Goal: Check status

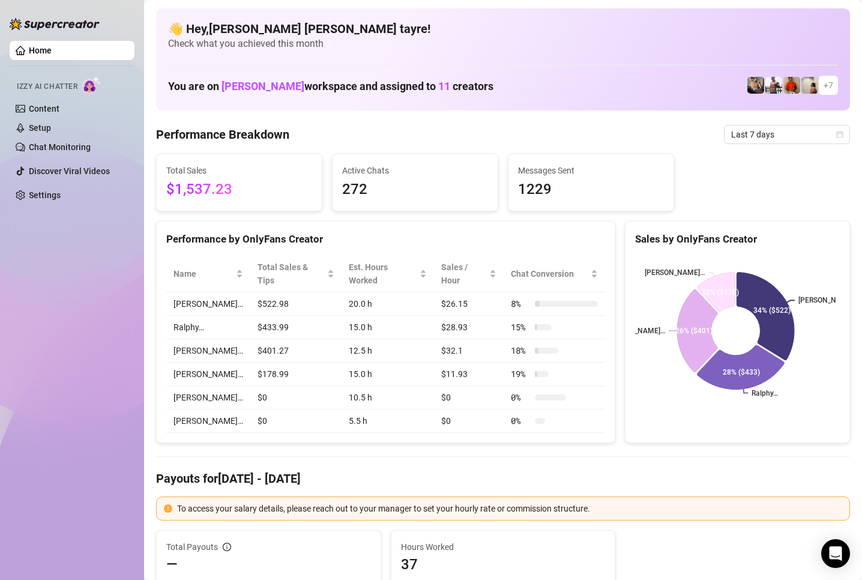
drag, startPoint x: 136, startPoint y: 381, endPoint x: 79, endPoint y: 376, distance: 57.3
click at [136, 381] on aside "Home Izzy AI Chatter Content Setup Chat Monitoring Discover Viral Videos Settin…" at bounding box center [72, 290] width 144 height 580
click at [757, 139] on span "Last 7 days" at bounding box center [787, 135] width 112 height 18
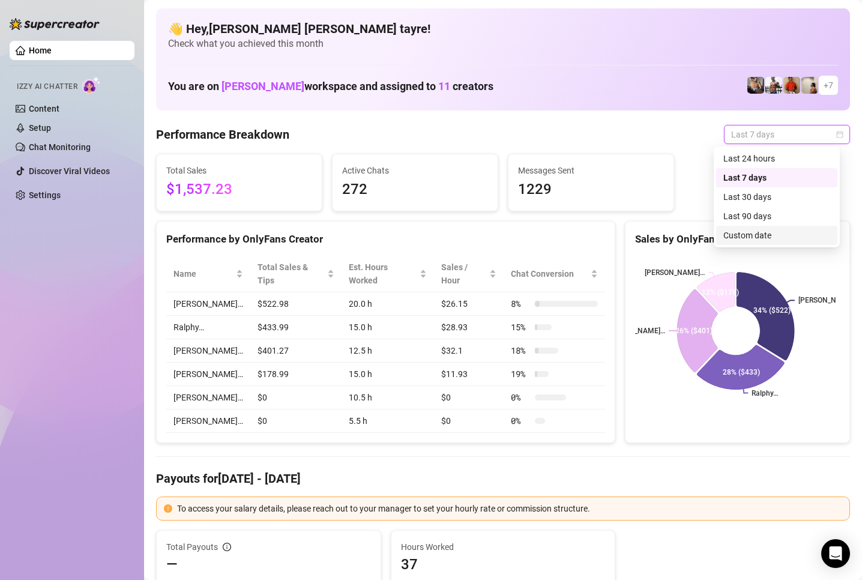
click at [746, 235] on div "Custom date" at bounding box center [777, 235] width 107 height 13
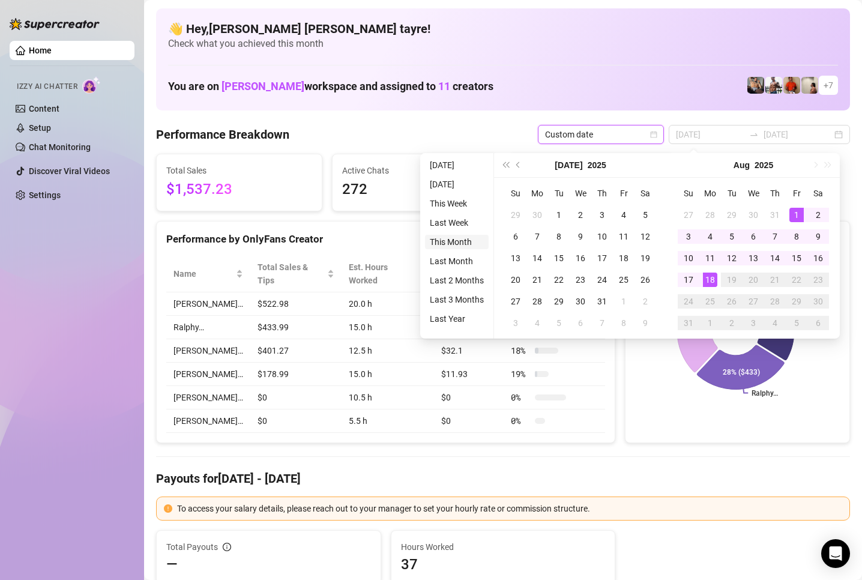
type input "[DATE]"
click at [445, 243] on li "This Month" at bounding box center [457, 242] width 64 height 14
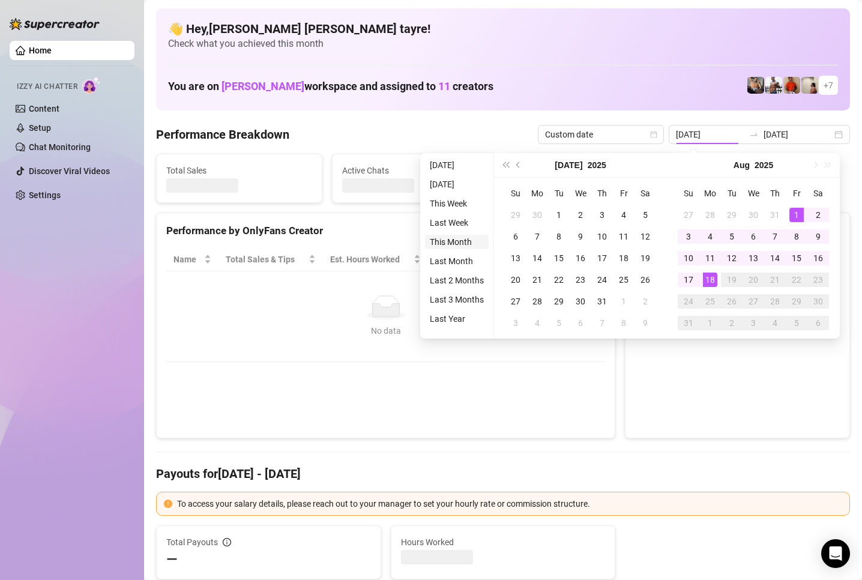
type input "[DATE]"
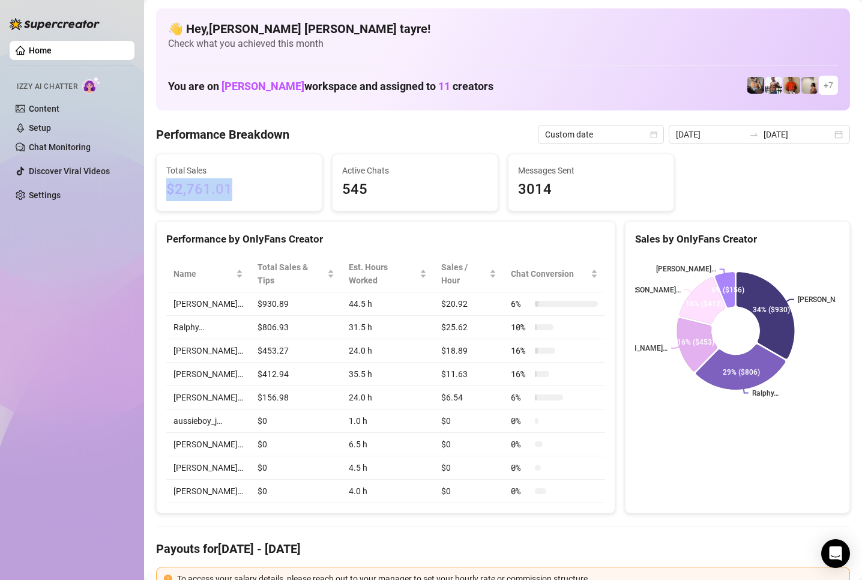
drag, startPoint x: 236, startPoint y: 191, endPoint x: 231, endPoint y: 265, distance: 74.7
click at [169, 196] on span "$2,761.01" at bounding box center [239, 189] width 146 height 23
click at [74, 306] on div "Home Izzy AI Chatter Content Setup Chat Monitoring Discover Viral Videos Settin…" at bounding box center [72, 284] width 125 height 569
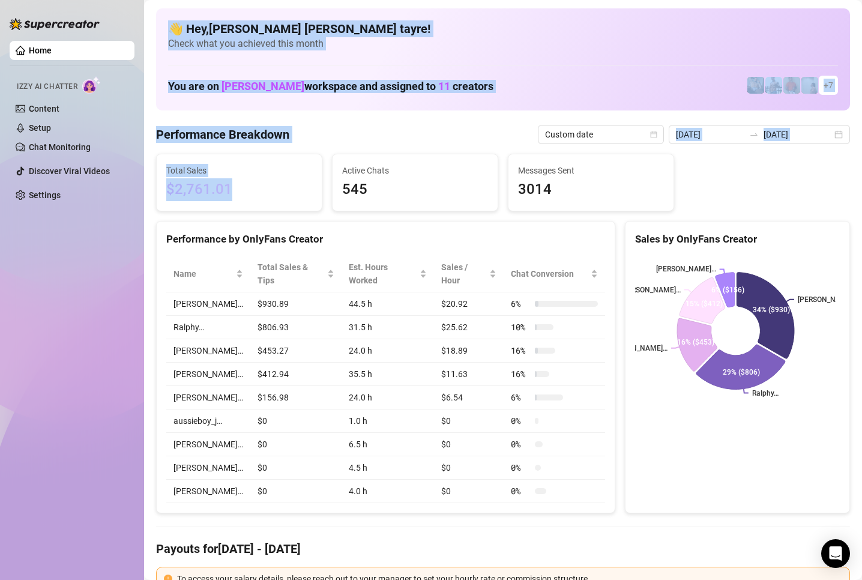
drag, startPoint x: 242, startPoint y: 190, endPoint x: 144, endPoint y: 193, distance: 98.5
click at [144, 193] on div "Home Izzy AI Chatter Content Setup Chat Monitoring Discover Viral Videos Settin…" at bounding box center [431, 290] width 862 height 580
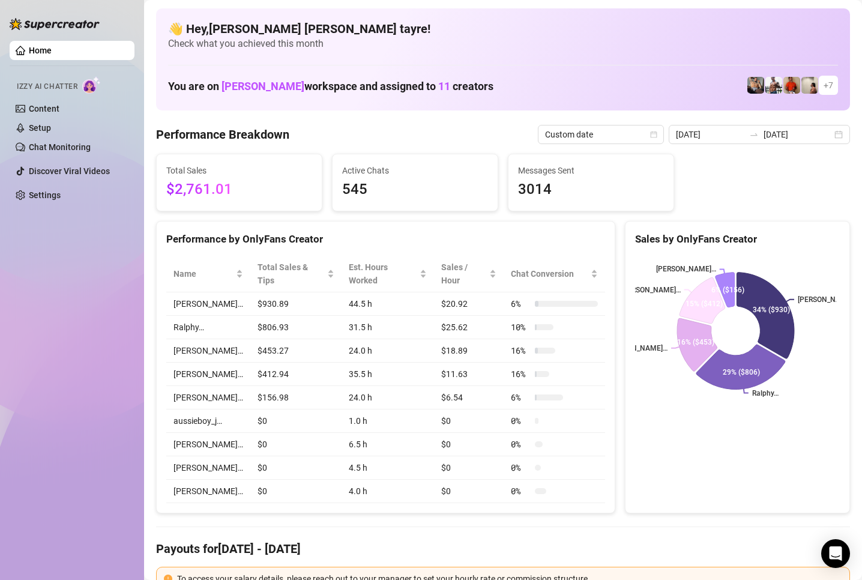
click at [124, 277] on div "Home Izzy AI Chatter Content Setup Chat Monitoring Discover Viral Videos Settin…" at bounding box center [72, 284] width 125 height 569
click at [608, 142] on span "Custom date" at bounding box center [601, 135] width 112 height 18
click at [739, 129] on input "[DATE]" at bounding box center [710, 134] width 68 height 13
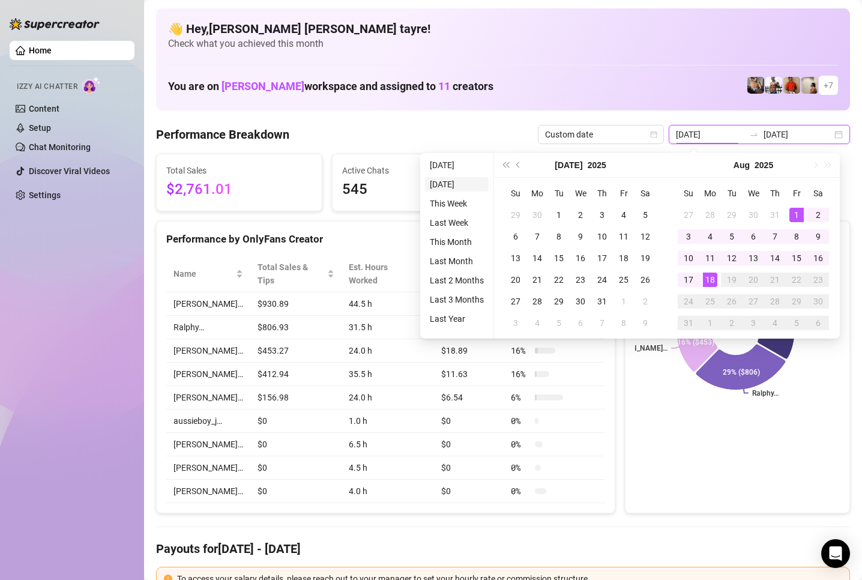
type input "[DATE]"
click at [437, 163] on li "[DATE]" at bounding box center [457, 165] width 64 height 14
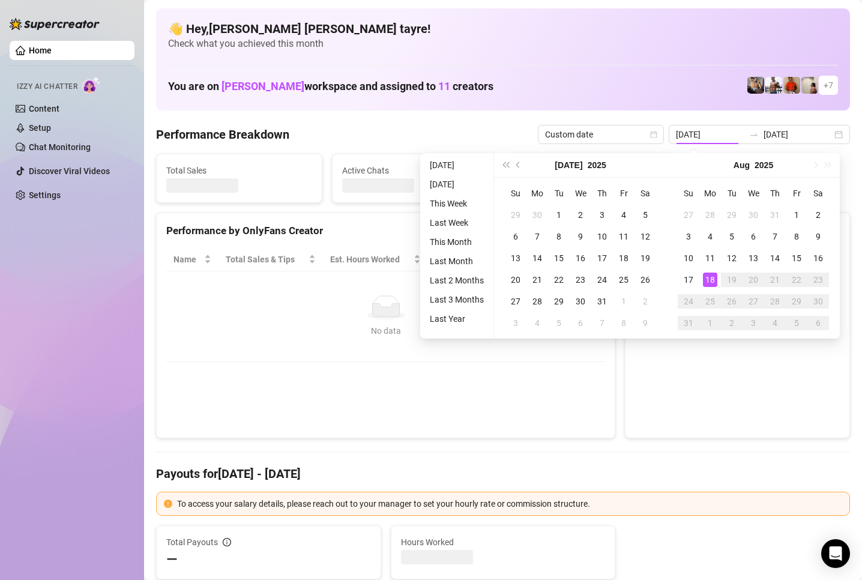
type input "[DATE]"
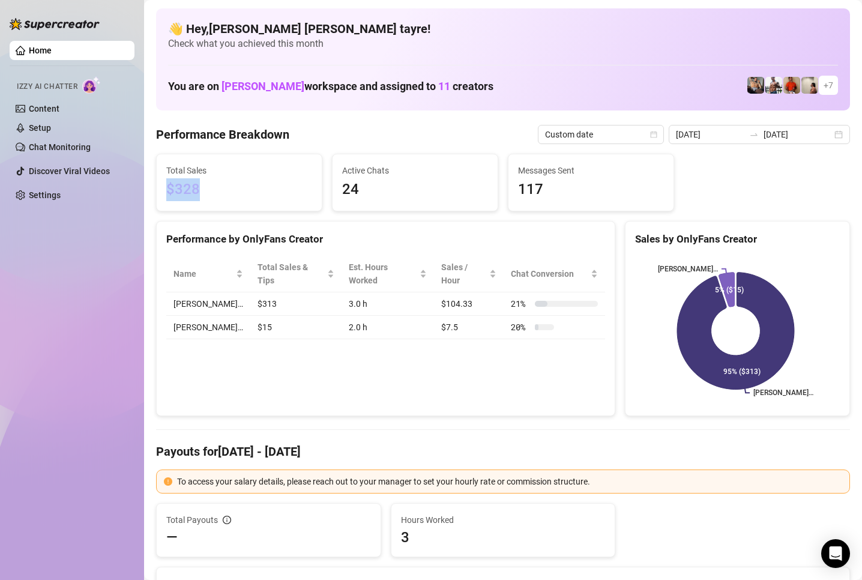
drag, startPoint x: 216, startPoint y: 197, endPoint x: 149, endPoint y: 189, distance: 67.2
click at [251, 345] on div "Performance by OnlyFans Creator Name Total Sales & Tips Est. Hours Worked Sales…" at bounding box center [385, 319] width 459 height 196
drag, startPoint x: 229, startPoint y: 185, endPoint x: 27, endPoint y: 164, distance: 202.9
click at [46, 162] on div "Home Izzy AI Chatter Content Setup Chat Monitoring Discover Viral Videos Settin…" at bounding box center [431, 290] width 862 height 580
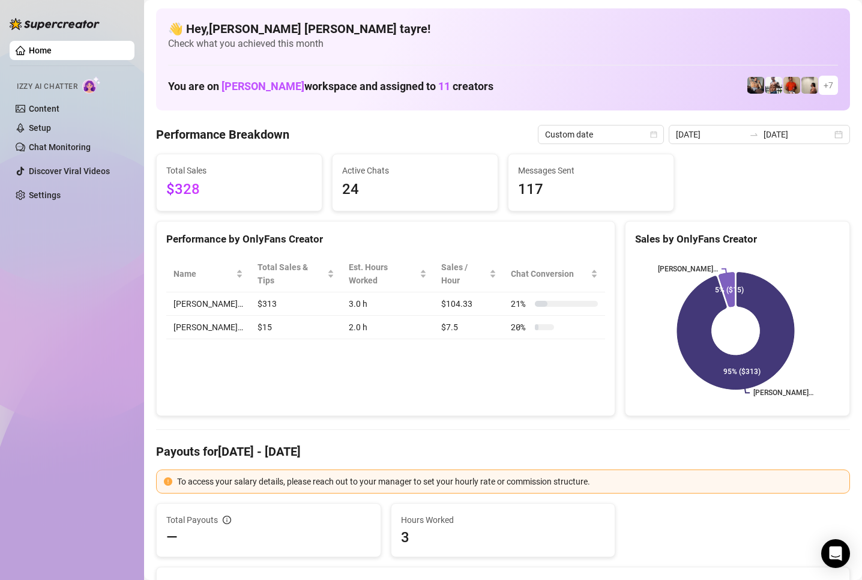
click at [286, 389] on div "Performance by OnlyFans Creator Name Total Sales & Tips Est. Hours Worked Sales…" at bounding box center [385, 319] width 459 height 196
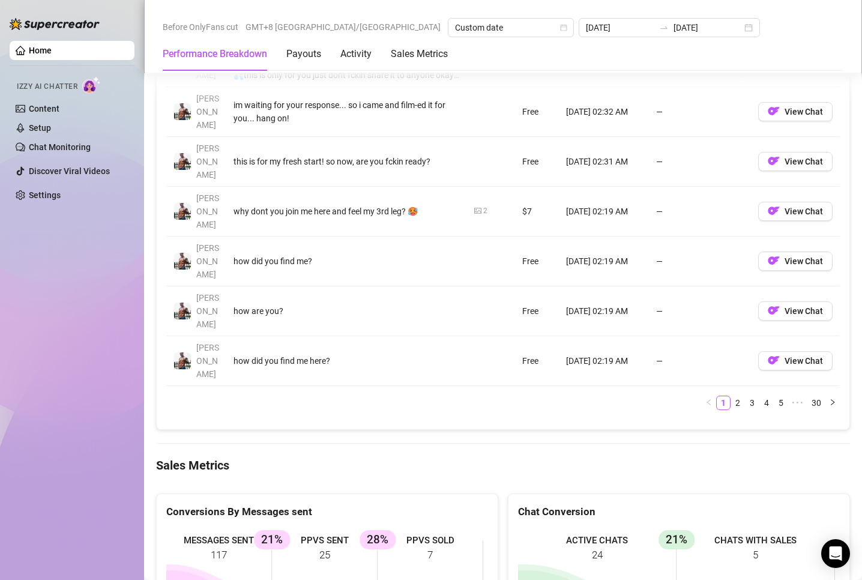
scroll to position [1561, 0]
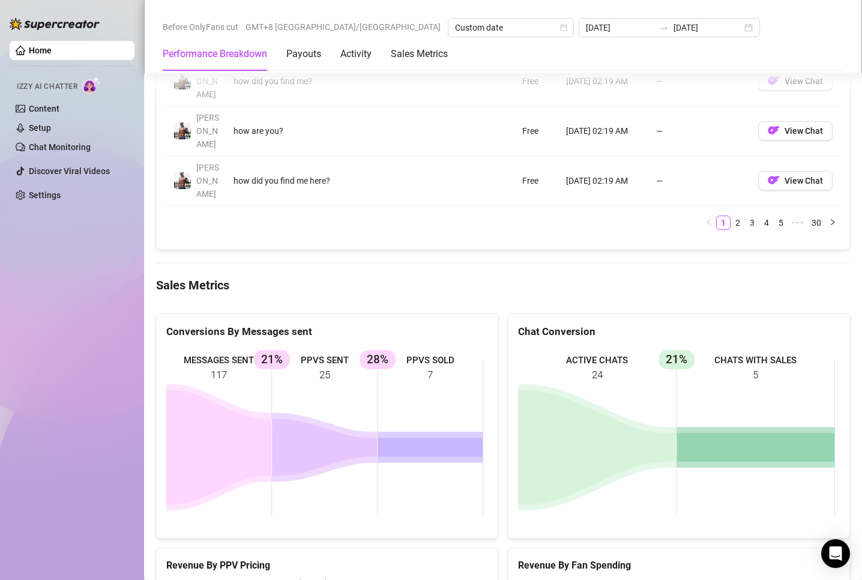
drag, startPoint x: 462, startPoint y: 285, endPoint x: 153, endPoint y: 249, distance: 312.0
click at [153, 313] on div "Conversions By Messages sent MESSAGES SENT 117 PPVS SENT 25 21% PPVS SOLD 7 28%" at bounding box center [327, 426] width 352 height 226
drag, startPoint x: 40, startPoint y: 319, endPoint x: 14, endPoint y: 342, distance: 35.3
click at [39, 319] on div "Home Izzy AI Chatter Content Setup Chat Monitoring Discover Viral Videos Settin…" at bounding box center [72, 284] width 125 height 569
